Goal: Task Accomplishment & Management: Use online tool/utility

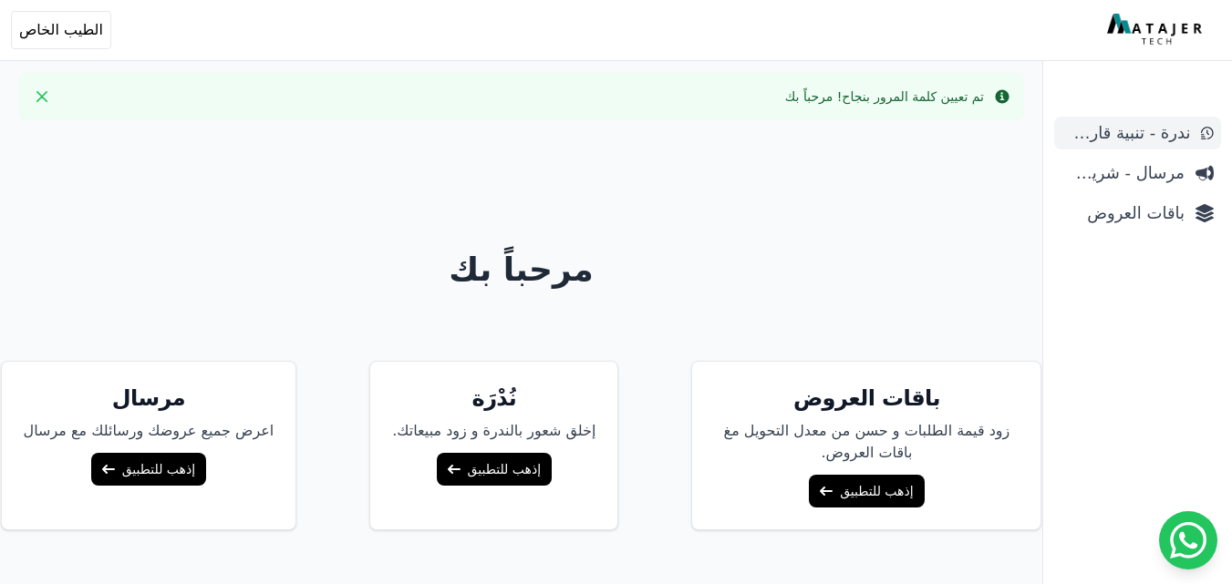
click at [1162, 133] on span "ندرة - تنبية قارب علي النفاذ" at bounding box center [1125, 133] width 129 height 26
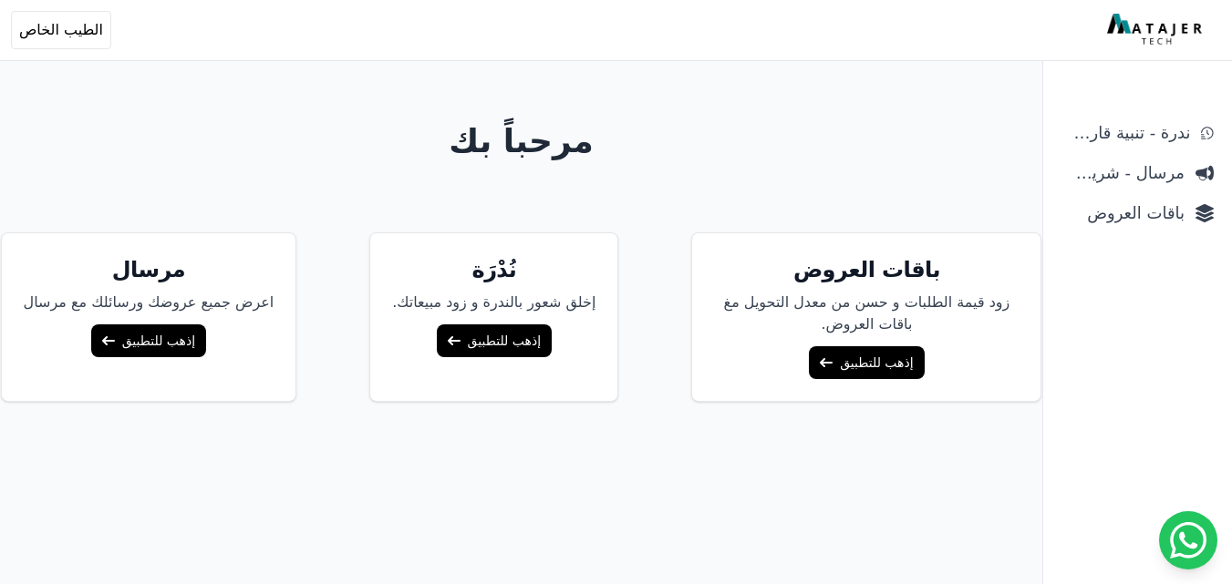
scroll to position [135, 0]
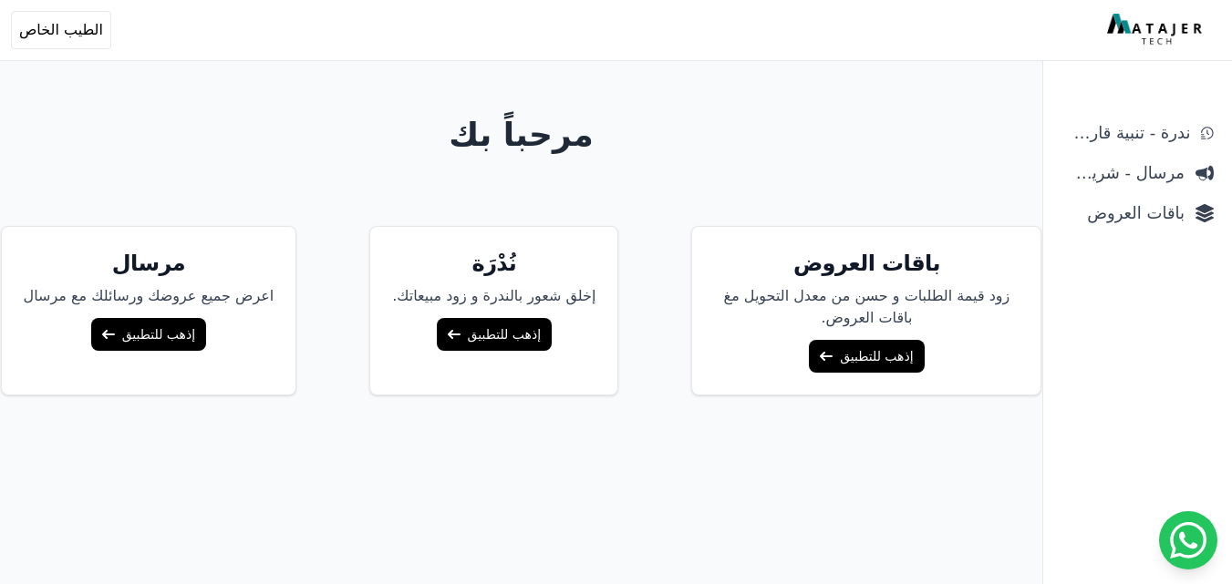
click at [857, 351] on link "إذهب للتطبيق" at bounding box center [866, 356] width 115 height 33
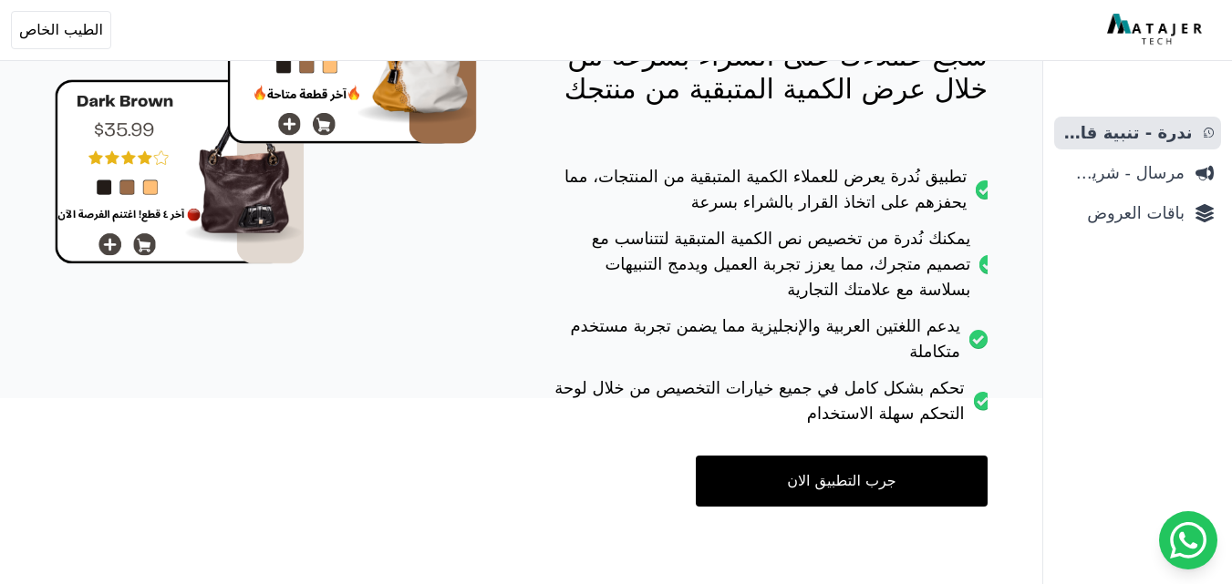
scroll to position [269, 0]
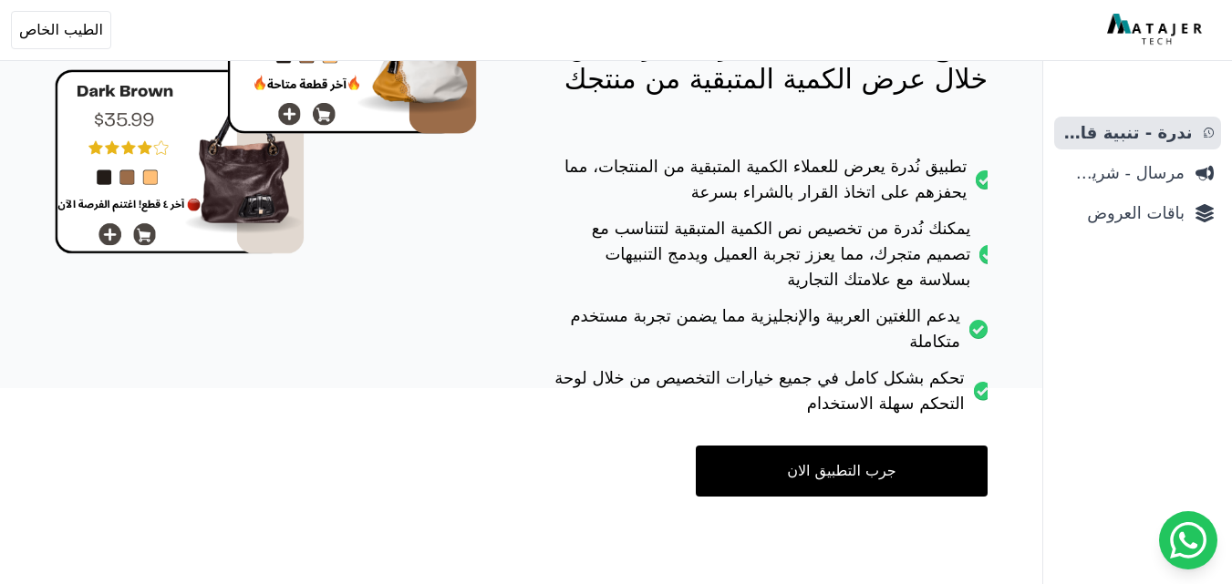
click at [839, 481] on link "جرب التطبيق الان" at bounding box center [842, 471] width 292 height 51
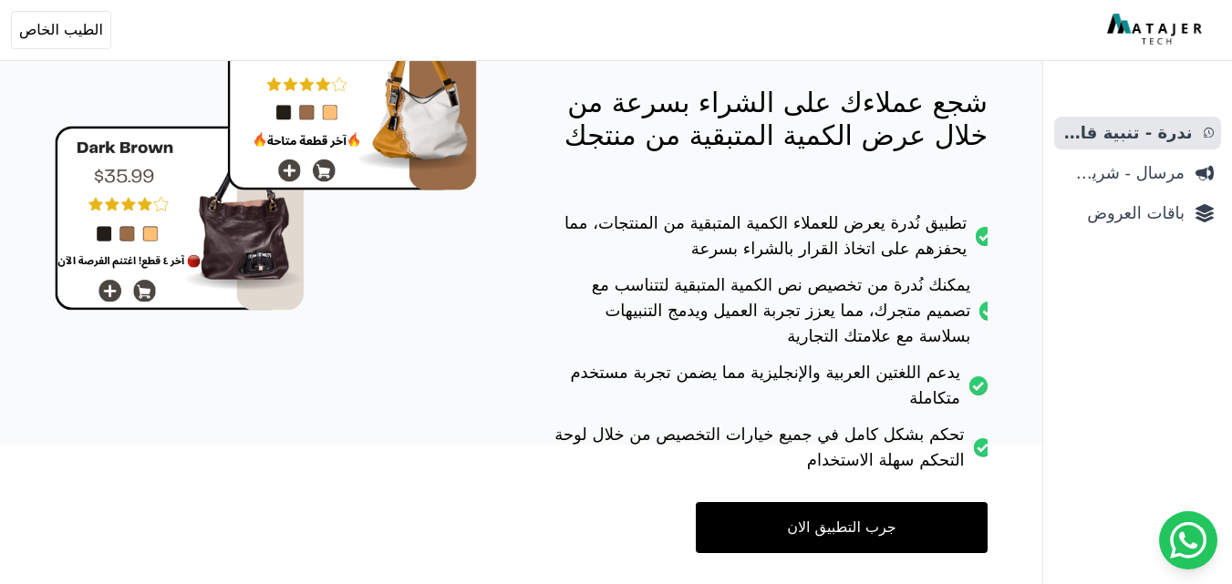
scroll to position [0, 0]
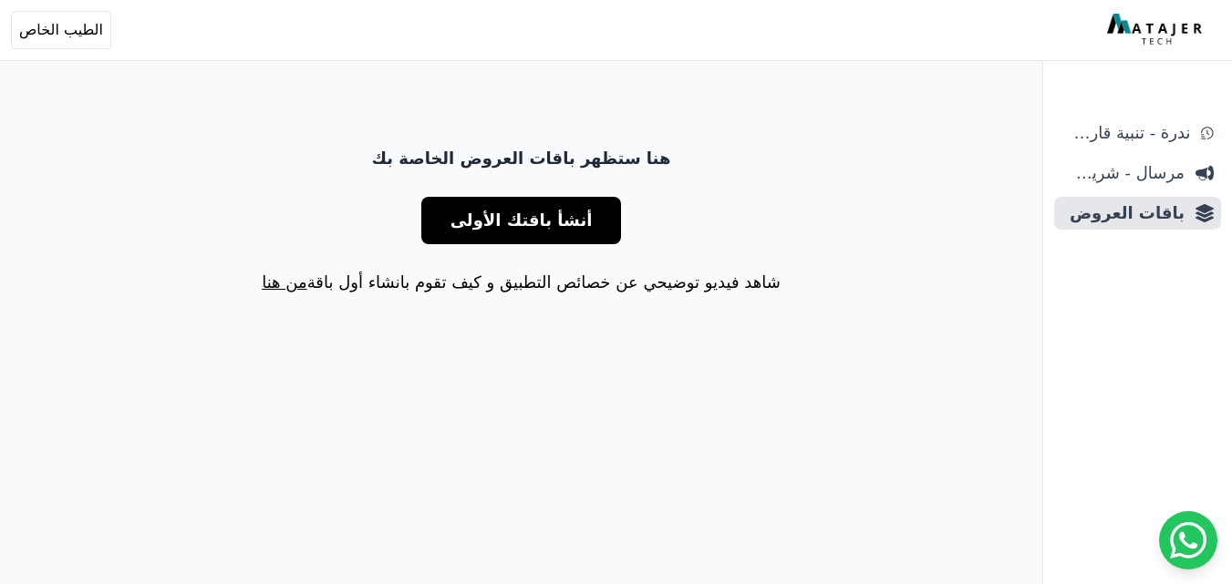
click at [555, 222] on span "أنشأ باقتك الأولى" at bounding box center [521, 221] width 142 height 26
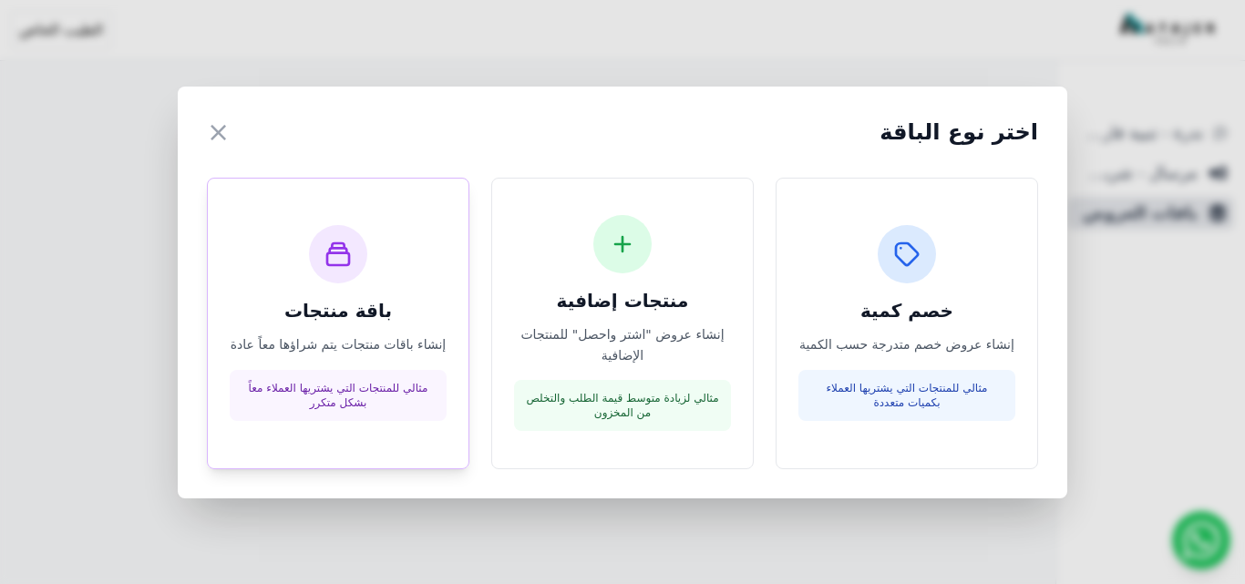
click at [351, 258] on icon at bounding box center [338, 254] width 29 height 29
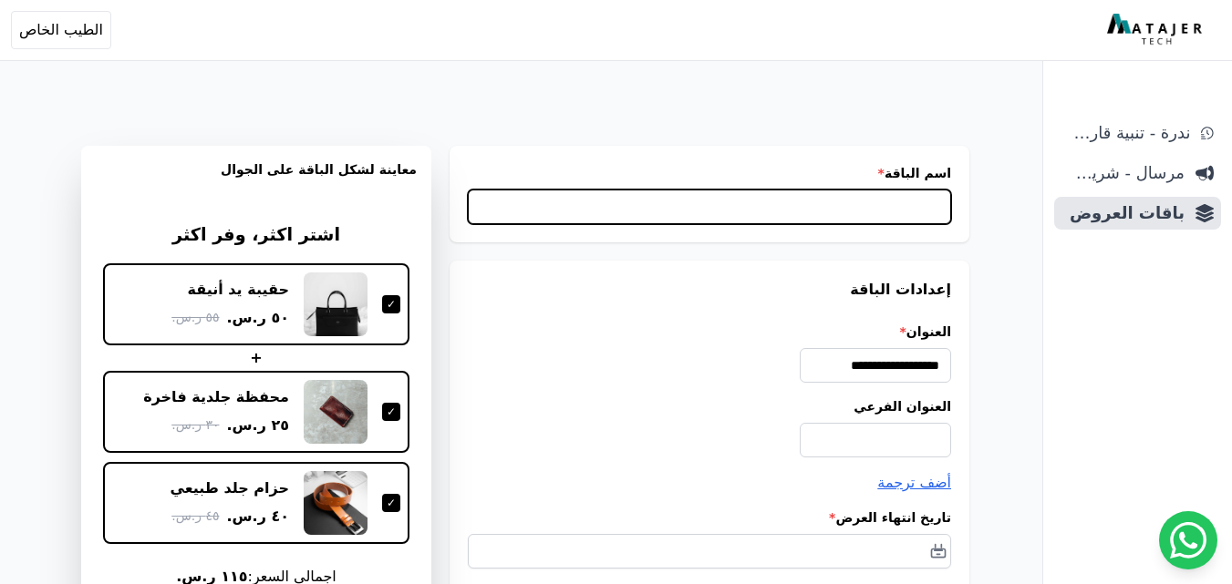
click at [732, 206] on input "اسم الباقة *" at bounding box center [709, 207] width 483 height 35
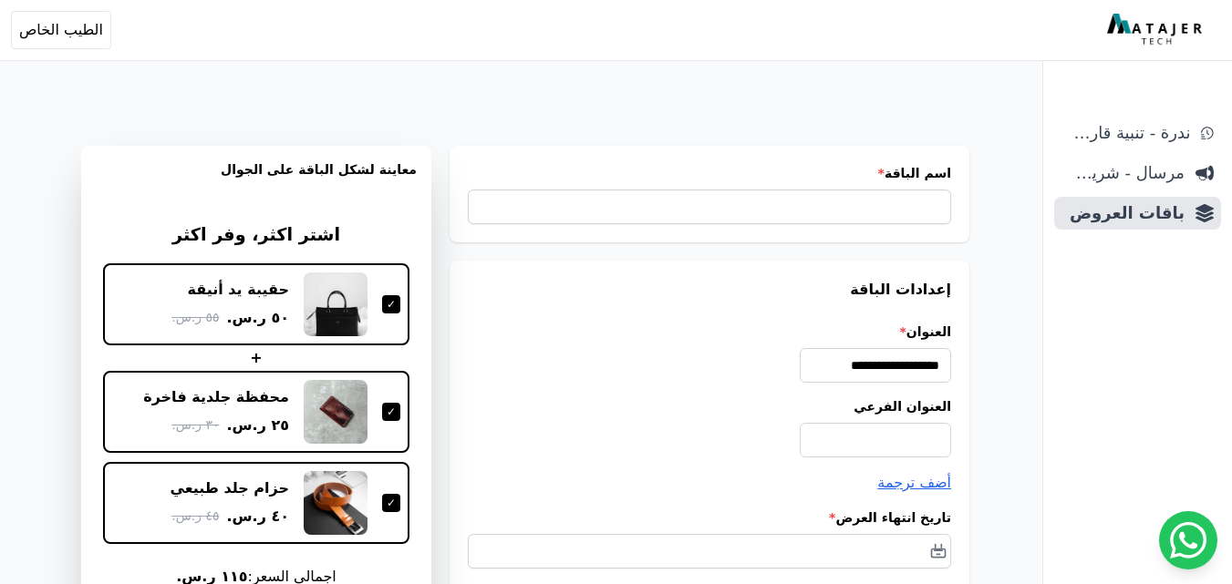
click at [1121, 34] on img at bounding box center [1156, 30] width 99 height 33
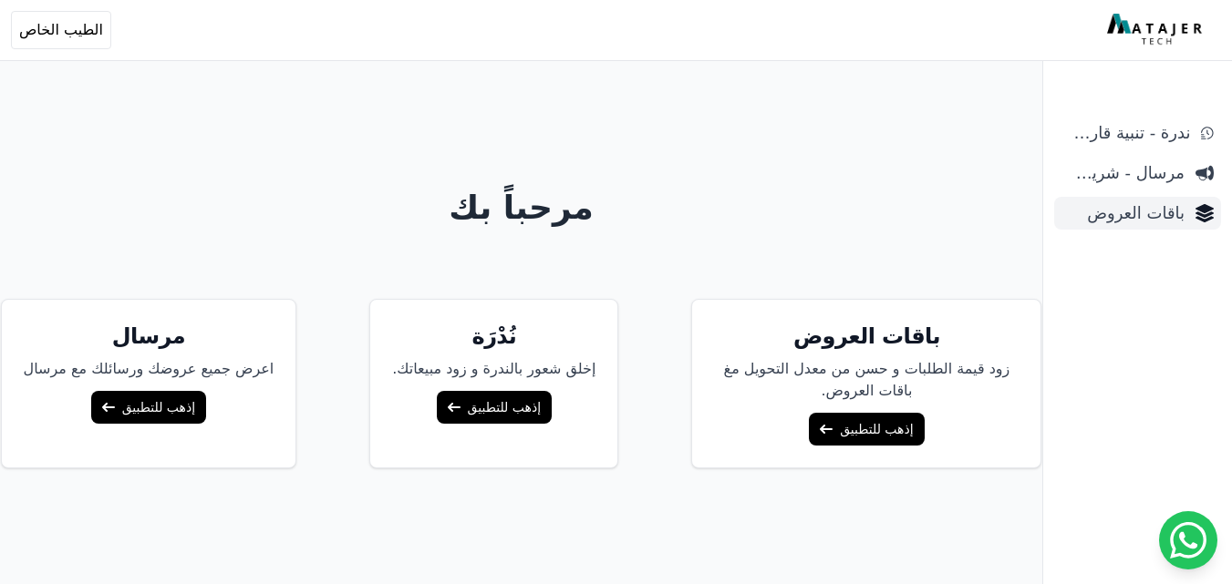
click at [1133, 216] on span "باقات العروض" at bounding box center [1122, 214] width 123 height 26
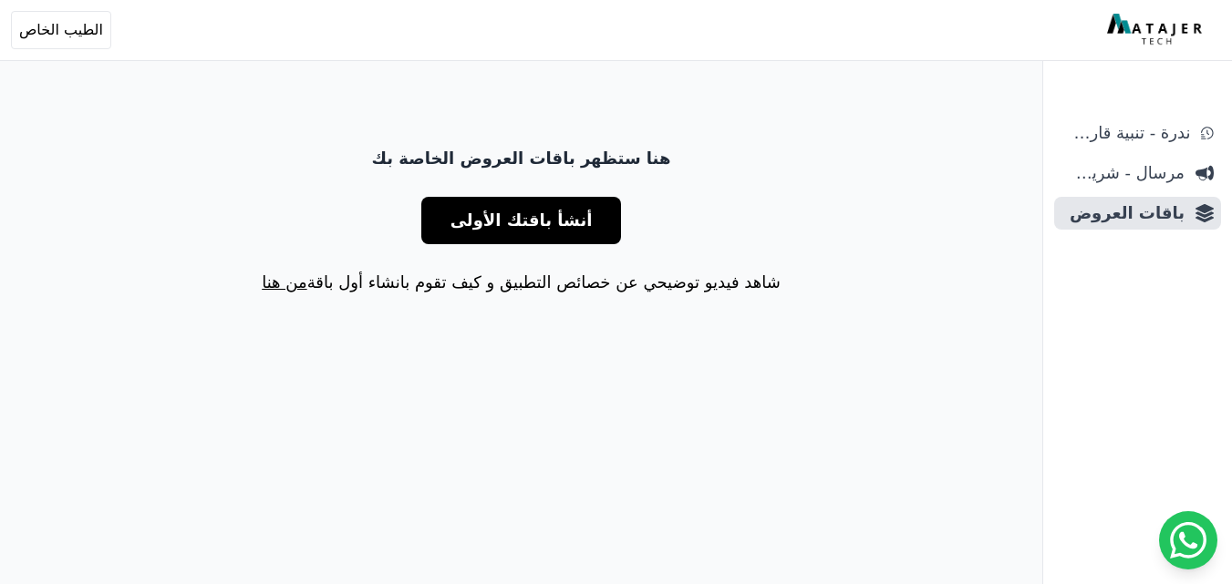
click at [449, 210] on button "أنشأ باقتك الأولى" at bounding box center [521, 220] width 201 height 47
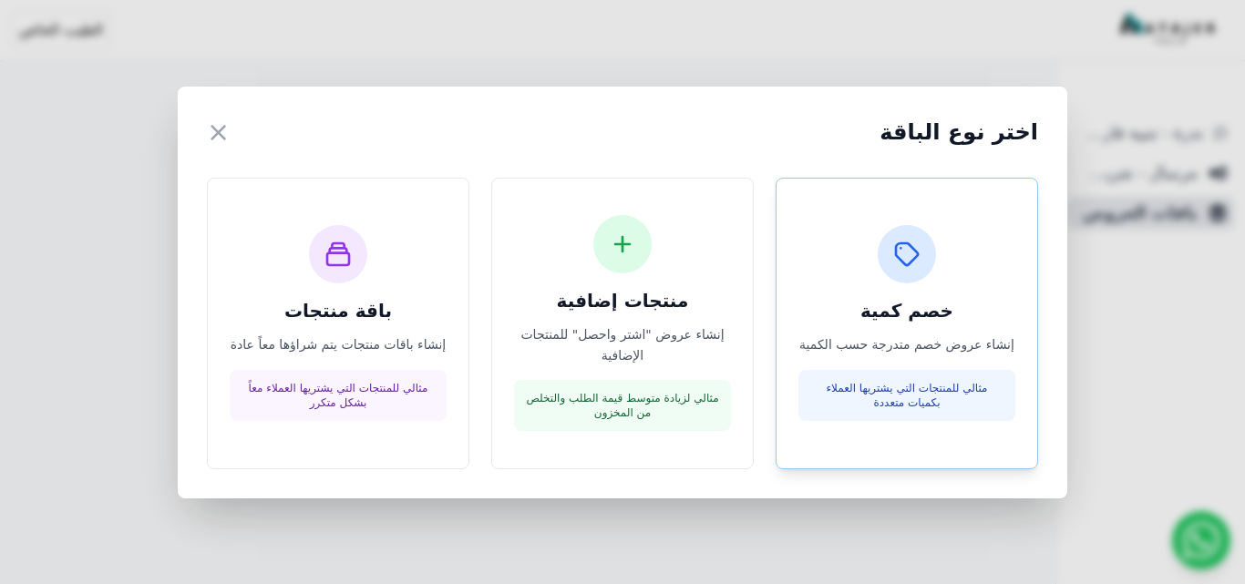
click at [920, 244] on icon at bounding box center [907, 254] width 29 height 29
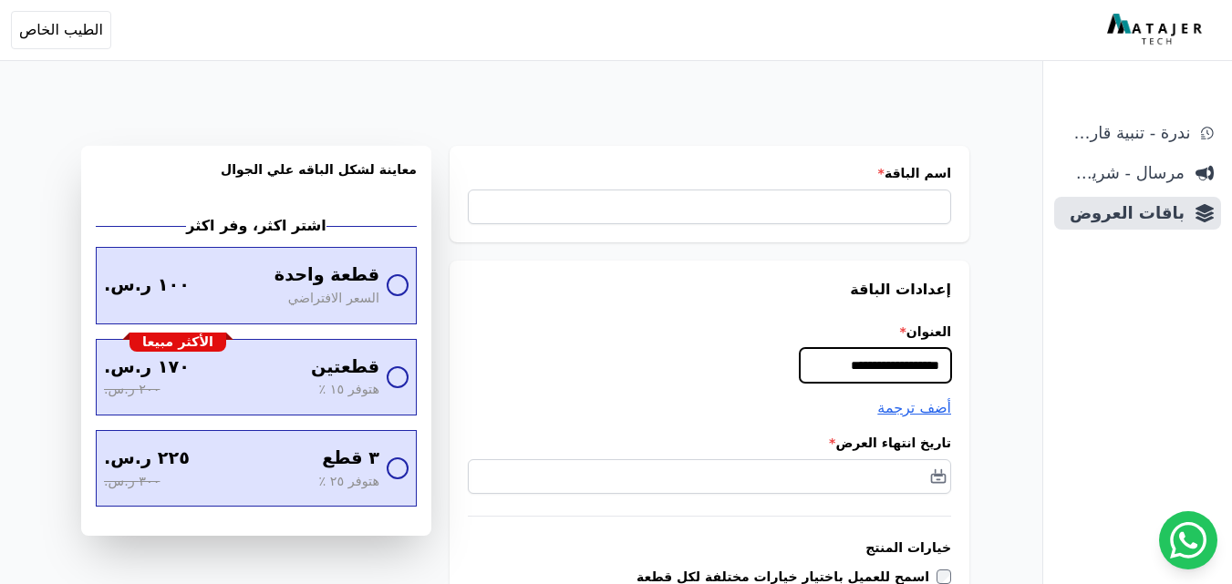
click at [829, 352] on input "**********" at bounding box center [875, 365] width 151 height 35
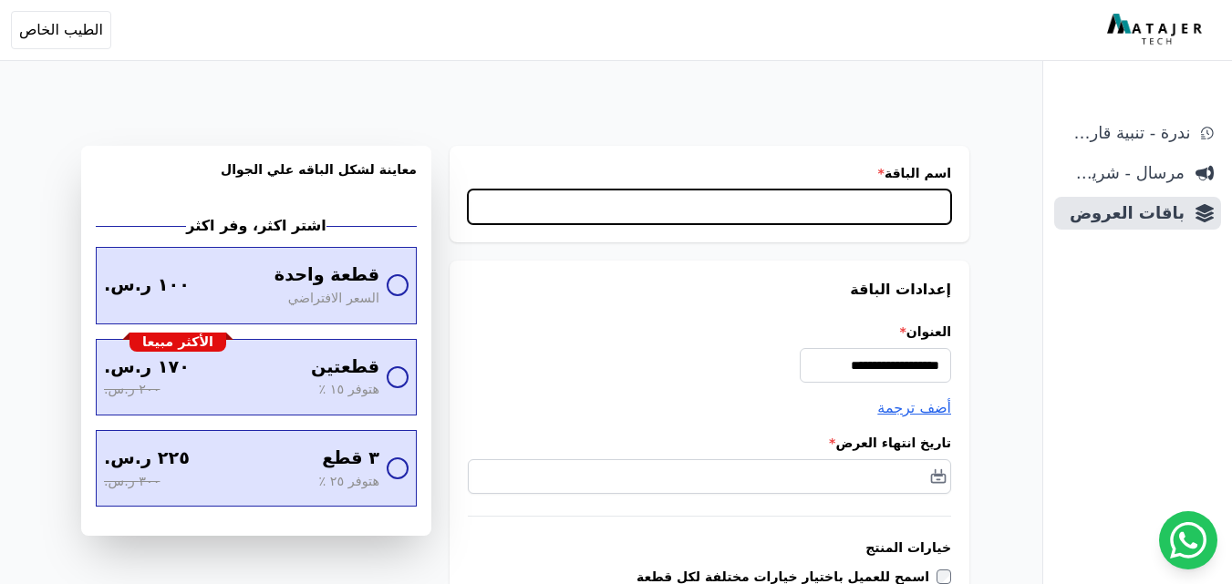
click at [883, 209] on input "اسم الباقة *" at bounding box center [709, 207] width 483 height 35
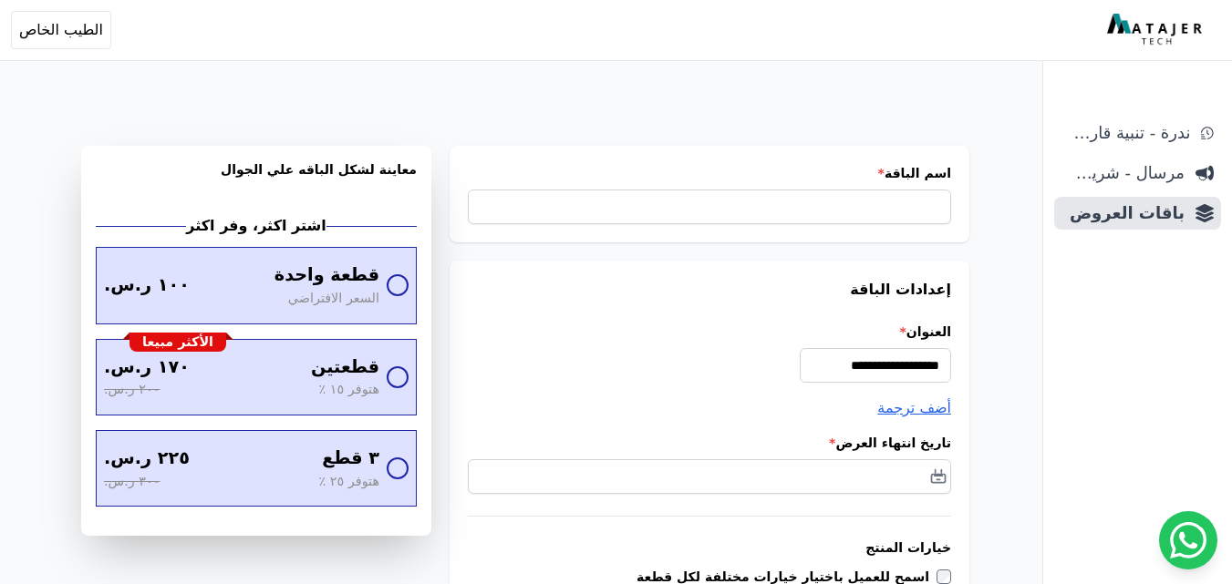
click at [1122, 22] on img at bounding box center [1156, 30] width 99 height 33
